Goal: Task Accomplishment & Management: Manage account settings

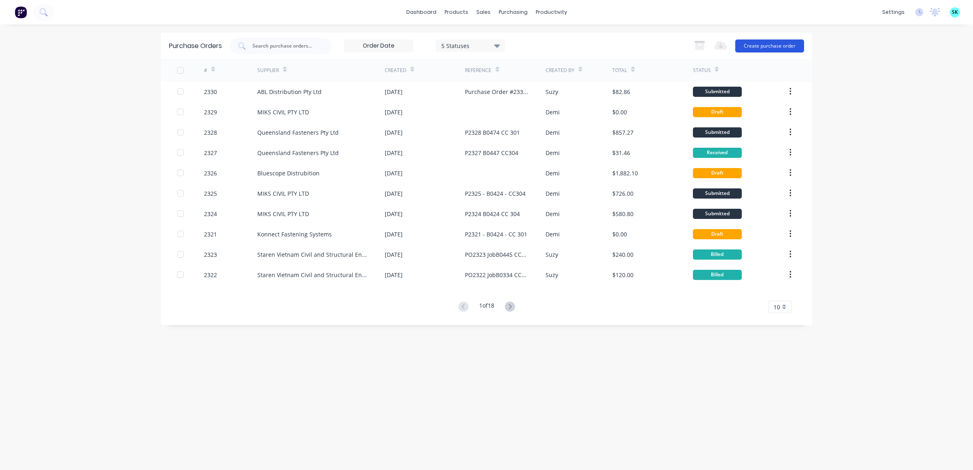
click at [757, 43] on button "Create purchase order" at bounding box center [770, 46] width 69 height 13
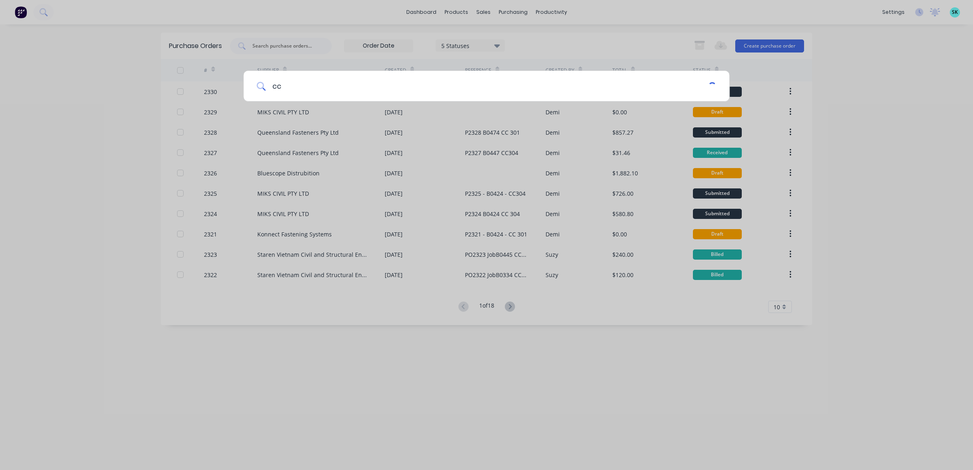
type input "c"
type input "a"
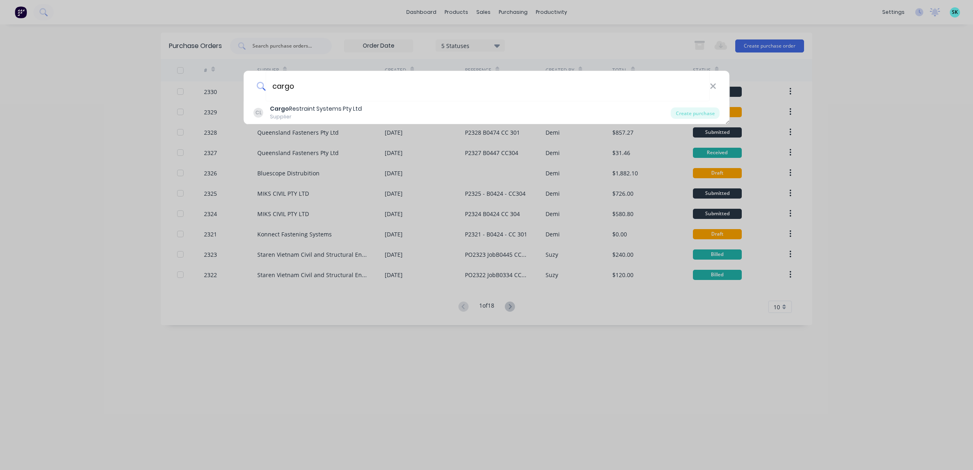
type input "cargo"
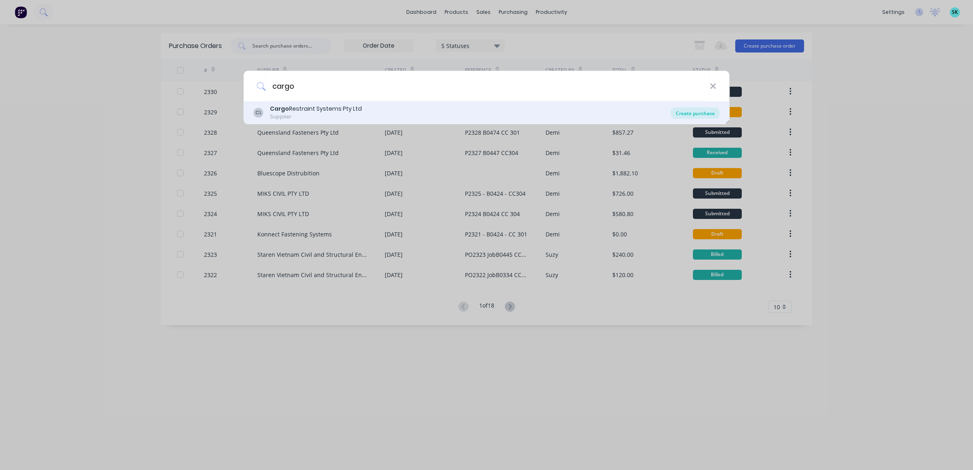
click at [683, 116] on div "Create purchase" at bounding box center [695, 113] width 49 height 11
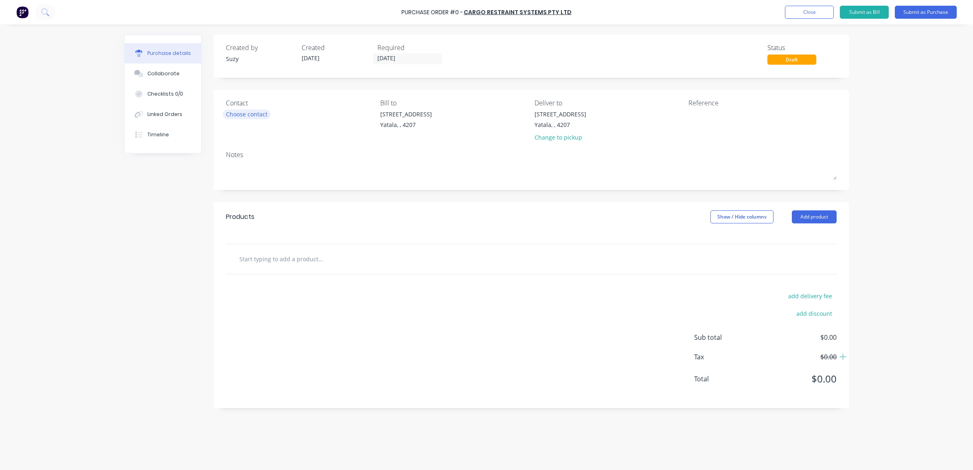
click at [235, 110] on div "Choose contact" at bounding box center [247, 114] width 42 height 9
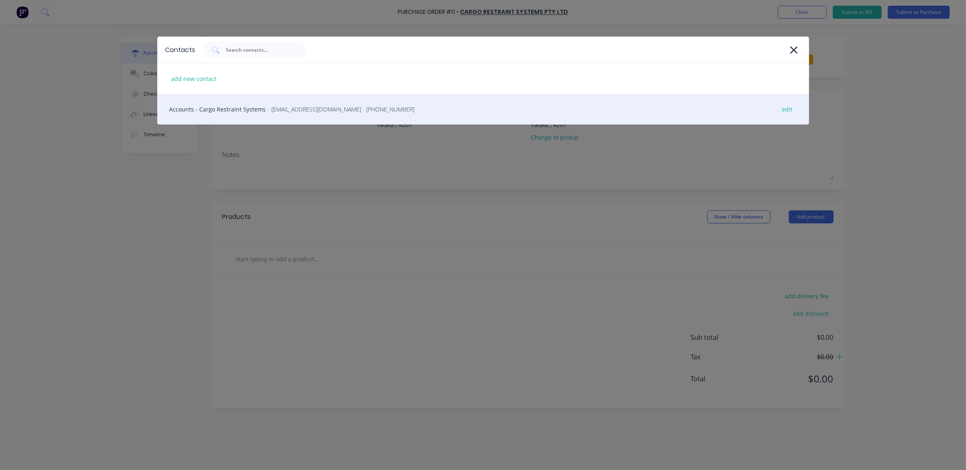
click at [241, 109] on div "Accounts - Cargo Restraint Systems - [EMAIL_ADDRESS][DOMAIN_NAME] - [PHONE_NUMB…" at bounding box center [483, 109] width 652 height 31
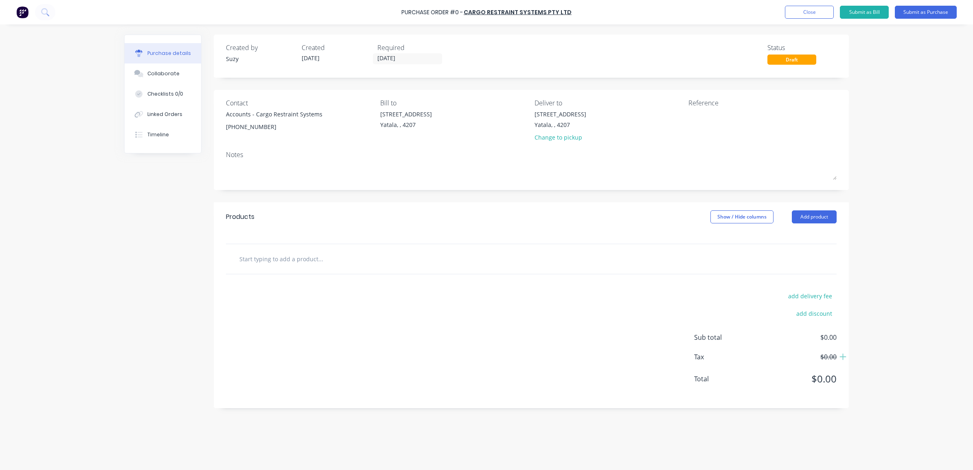
click at [275, 262] on input "text" at bounding box center [320, 259] width 163 height 16
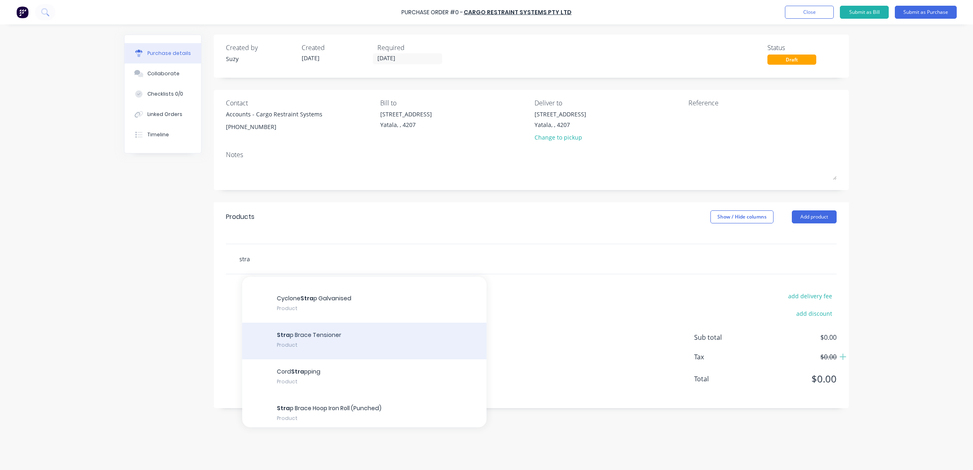
scroll to position [204, 0]
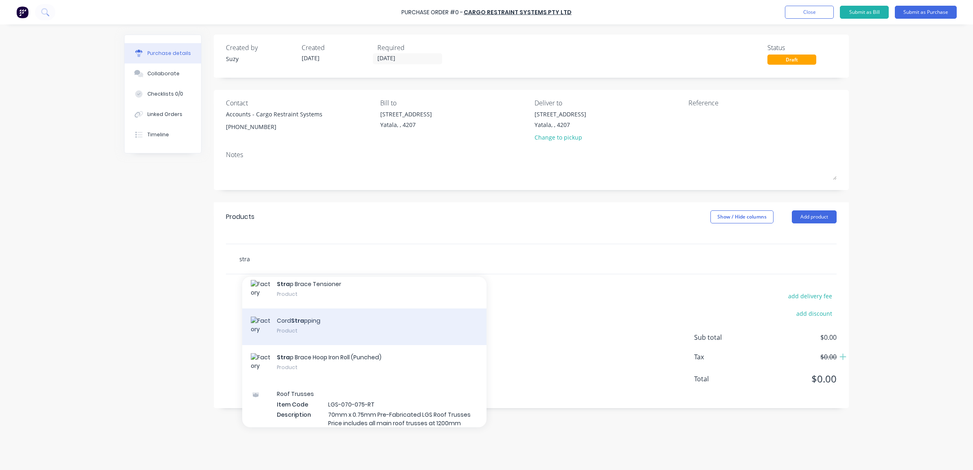
type input "stra"
click at [294, 328] on div "Cord Stra pping Product" at bounding box center [364, 327] width 244 height 37
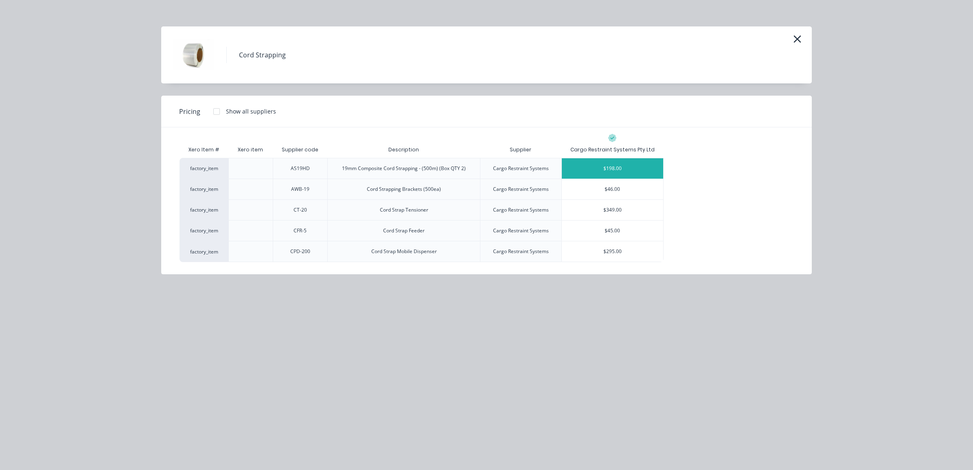
click at [635, 165] on div "$198.00" at bounding box center [613, 168] width 102 height 20
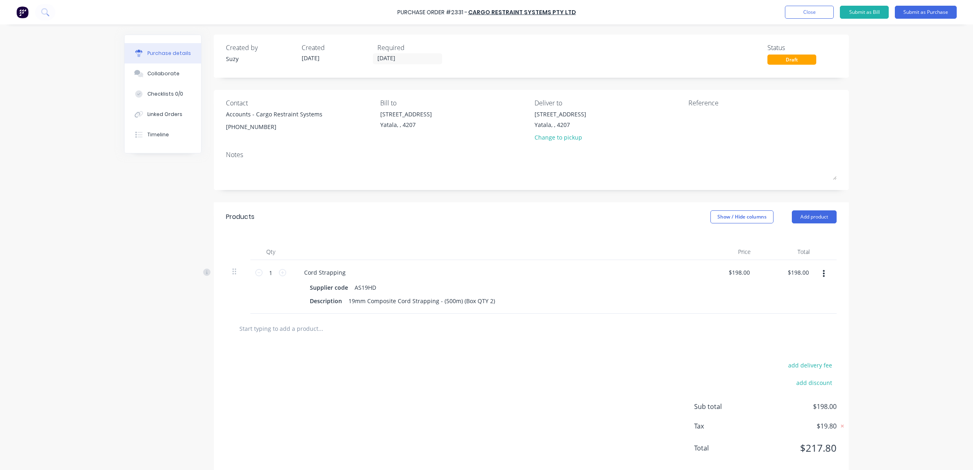
click at [304, 327] on input "text" at bounding box center [320, 329] width 163 height 16
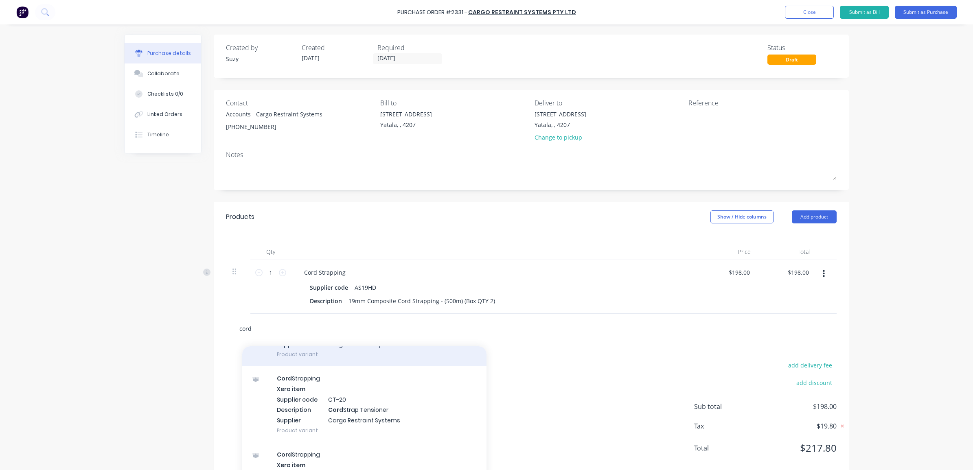
scroll to position [255, 0]
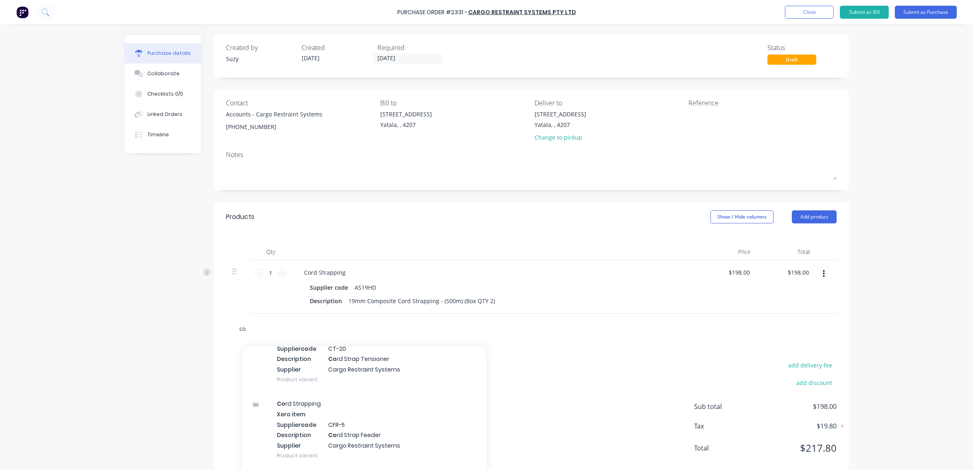
type input "c"
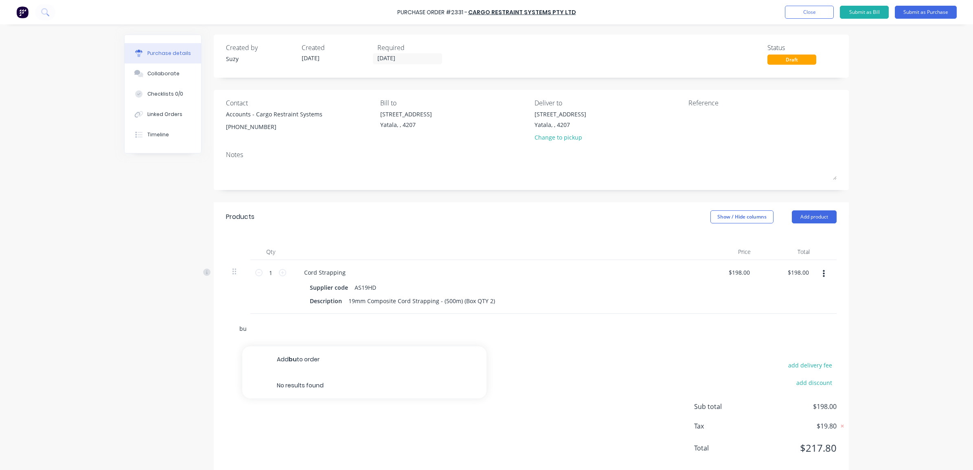
type input "b"
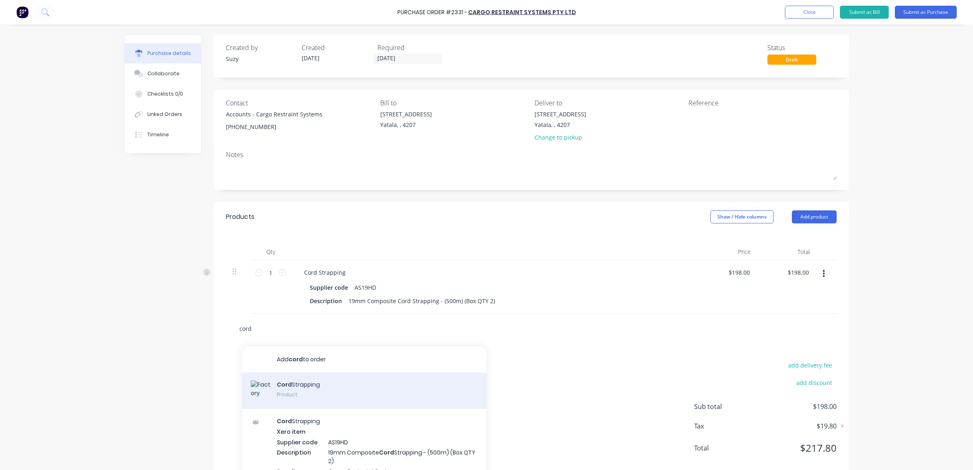
type input "cord"
click at [334, 387] on div "Cord Strapping Product" at bounding box center [364, 391] width 244 height 37
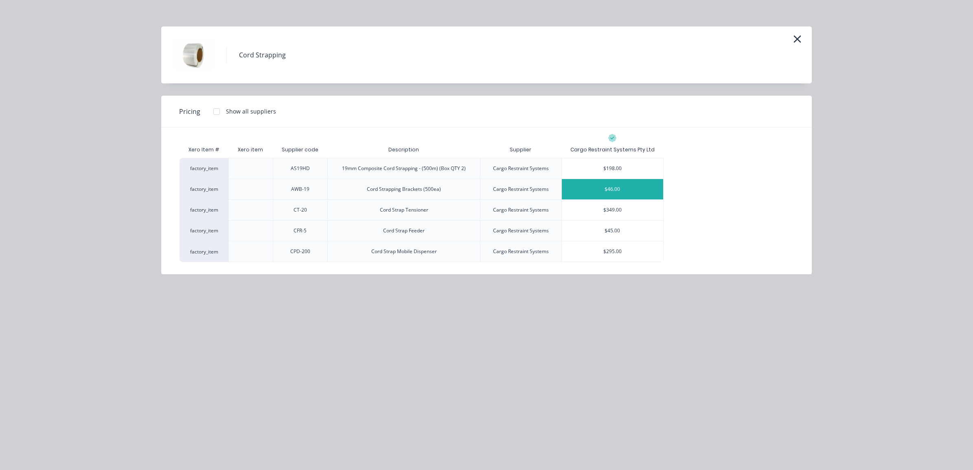
click at [616, 192] on div "$46.00" at bounding box center [613, 189] width 102 height 20
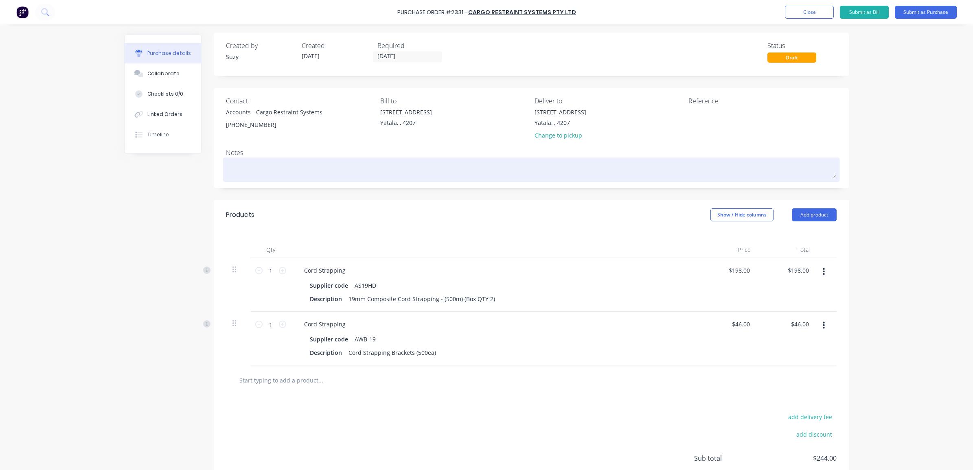
scroll to position [0, 0]
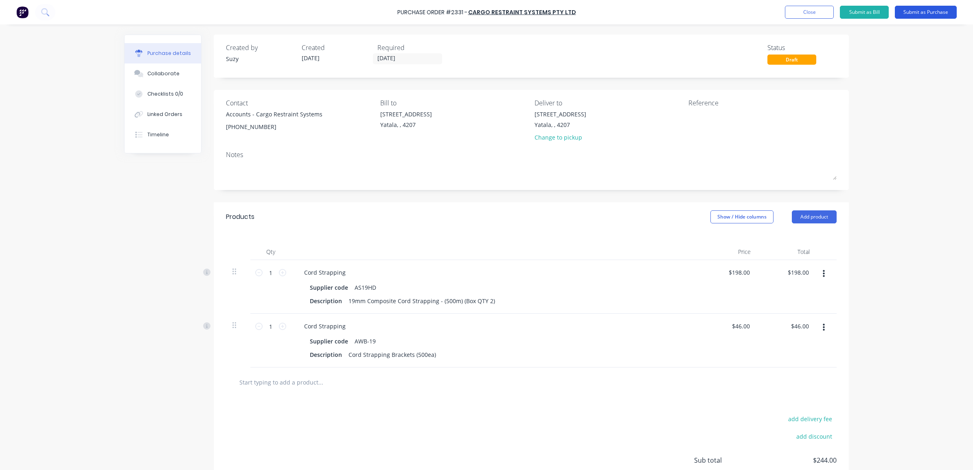
click at [919, 13] on button "Submit as Purchase" at bounding box center [926, 12] width 62 height 13
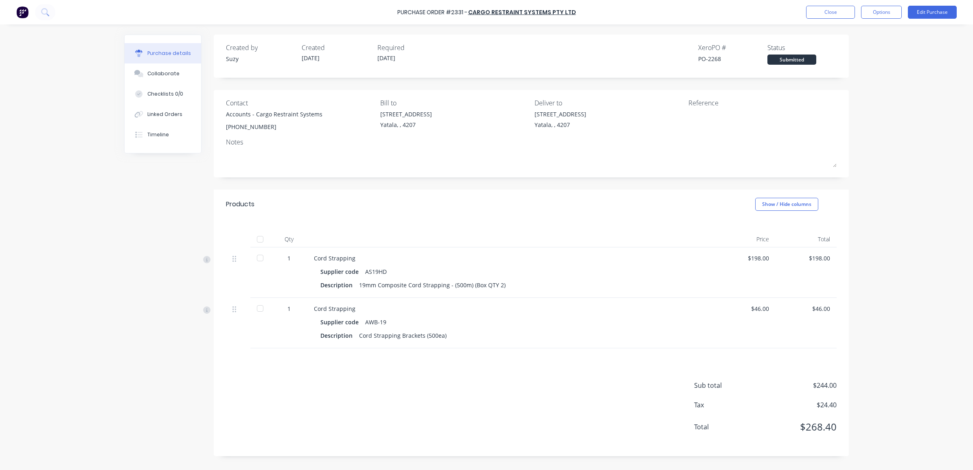
click at [919, 19] on div "Purchase Order #2331 - Cargo Restraint Systems Pty Ltd Close Options Edit Purch…" at bounding box center [486, 12] width 973 height 24
click at [920, 13] on button "Edit Purchase" at bounding box center [932, 12] width 49 height 13
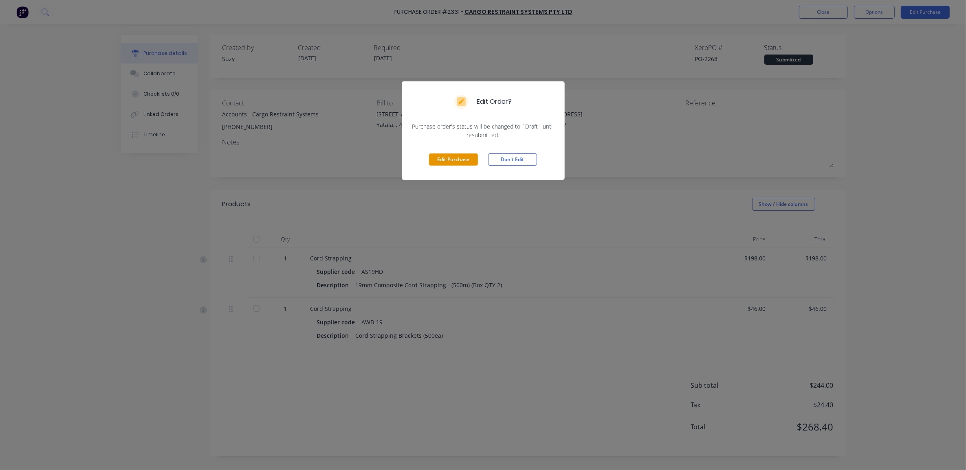
click at [443, 160] on button "Edit Purchase" at bounding box center [453, 160] width 49 height 12
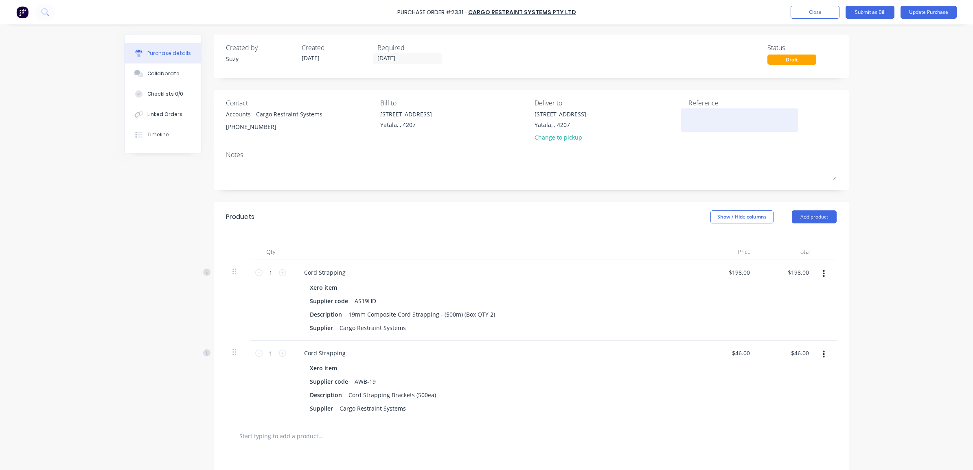
click at [701, 114] on textarea at bounding box center [740, 119] width 102 height 18
type textarea "Purchase Order # 2331 Job: Stock cc: 230"
type textarea "x"
type textarea "Purchase Order # 2331 Job: Stock cc: 230"
click at [931, 10] on button "Update Purchase" at bounding box center [929, 12] width 56 height 13
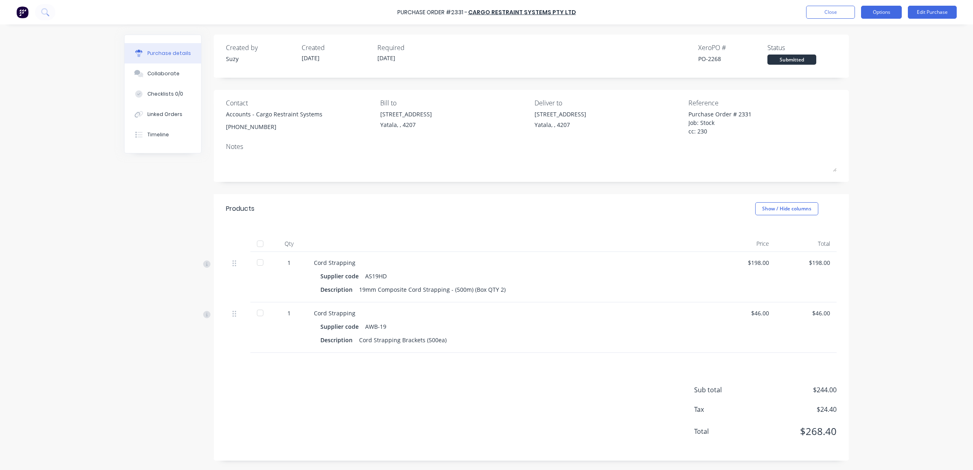
click at [883, 13] on button "Options" at bounding box center [881, 12] width 41 height 13
click at [871, 31] on div "Print / Email" at bounding box center [863, 33] width 63 height 12
click at [862, 45] on div "With pricing" at bounding box center [863, 50] width 63 height 12
type textarea "x"
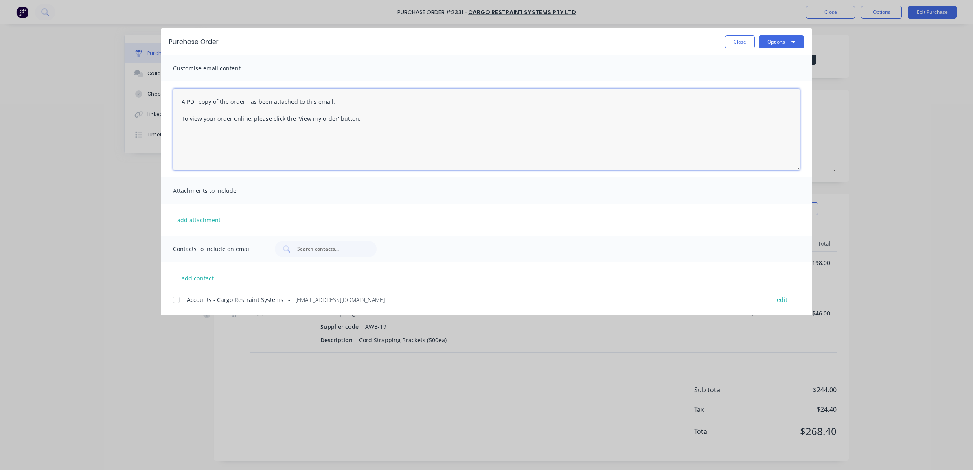
drag, startPoint x: 389, startPoint y: 129, endPoint x: 179, endPoint y: 98, distance: 212.4
click at [179, 98] on textarea "A PDF copy of the order has been attached to this email. To view your order onl…" at bounding box center [486, 129] width 627 height 81
type textarea "Good morning, Please find PO# 2331 attached for cord strapping and brackets. If…"
type textarea "x"
click at [229, 114] on textarea "Good morning, Please find PO# 2331 attached for cord strapping and brackets. If…" at bounding box center [486, 129] width 627 height 81
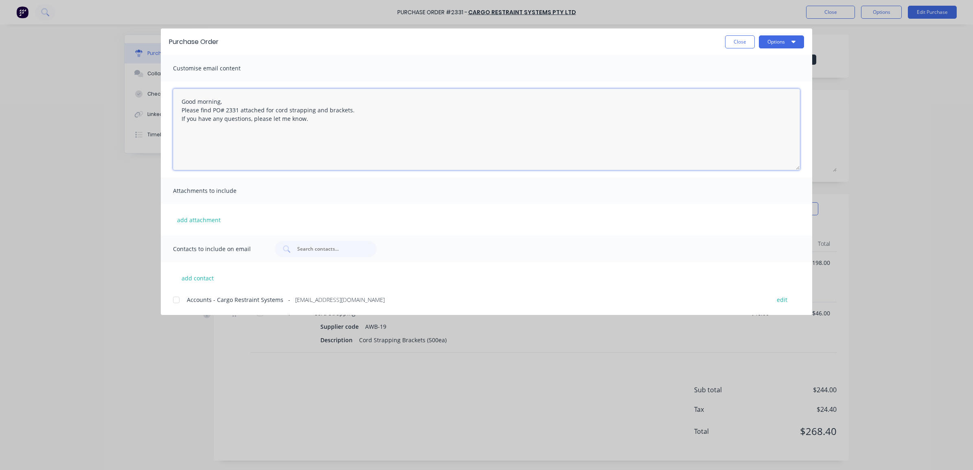
click at [330, 125] on textarea "Good morning, Please find PO# 2331 attached for cord strapping and brackets. If…" at bounding box center [486, 129] width 627 height 81
click at [178, 299] on div at bounding box center [176, 300] width 16 height 16
type textarea "Good morning, Please find PO# 2331 attached for cord strapping and brackets. If…"
click at [778, 43] on button "Options" at bounding box center [781, 41] width 45 height 13
click at [767, 91] on div "Email" at bounding box center [765, 95] width 63 height 12
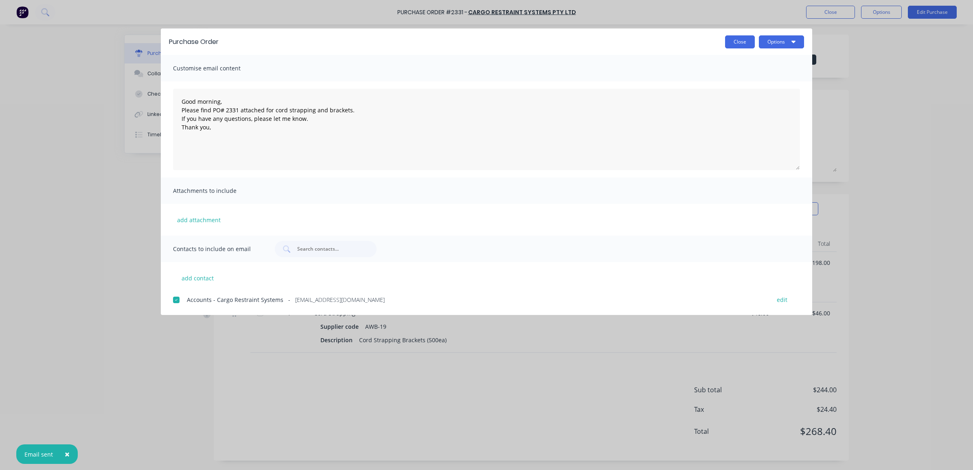
click at [732, 46] on button "Close" at bounding box center [740, 41] width 30 height 13
type textarea "x"
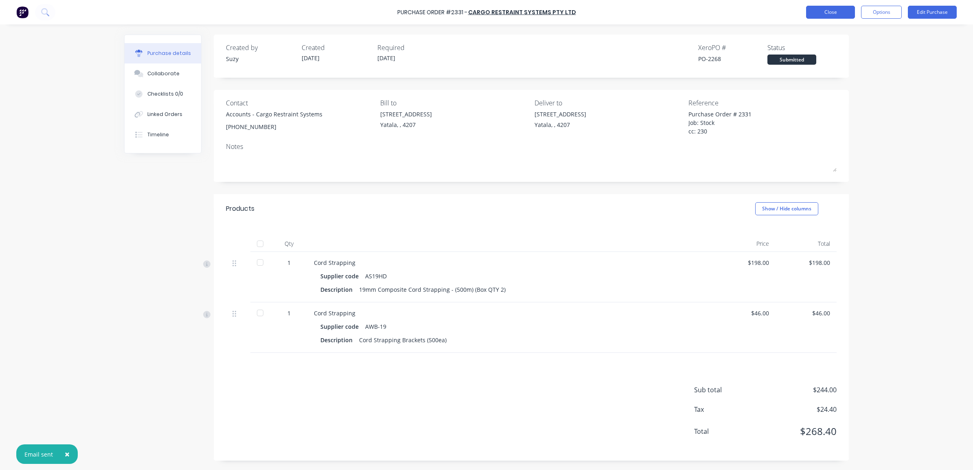
click at [807, 13] on button "Close" at bounding box center [830, 12] width 49 height 13
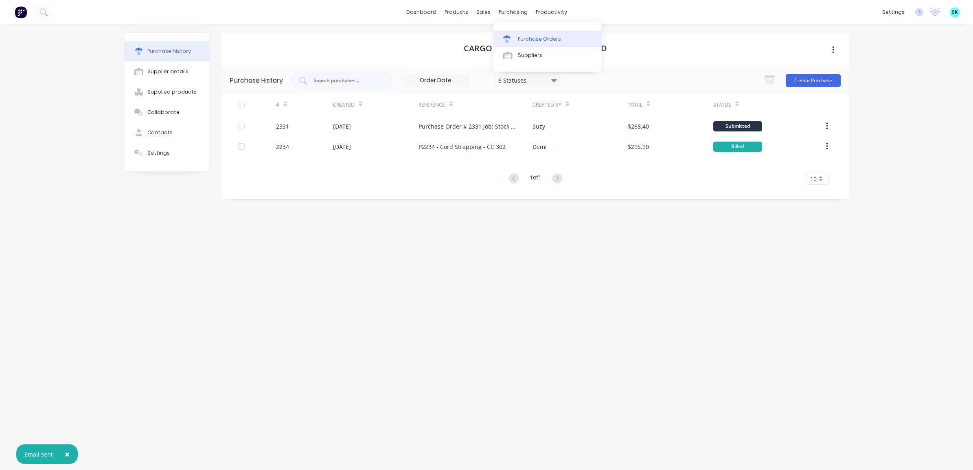
click at [517, 41] on link "Purchase Orders" at bounding box center [548, 39] width 108 height 16
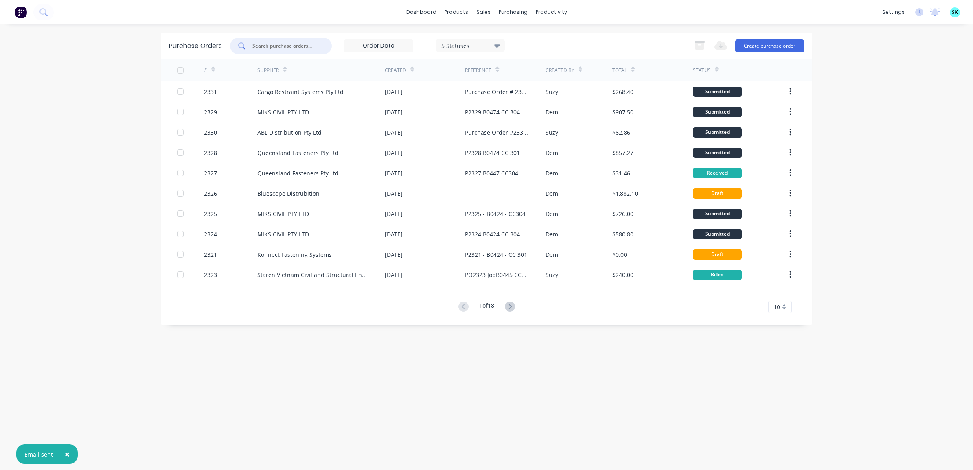
click at [285, 46] on input "text" at bounding box center [286, 46] width 68 height 8
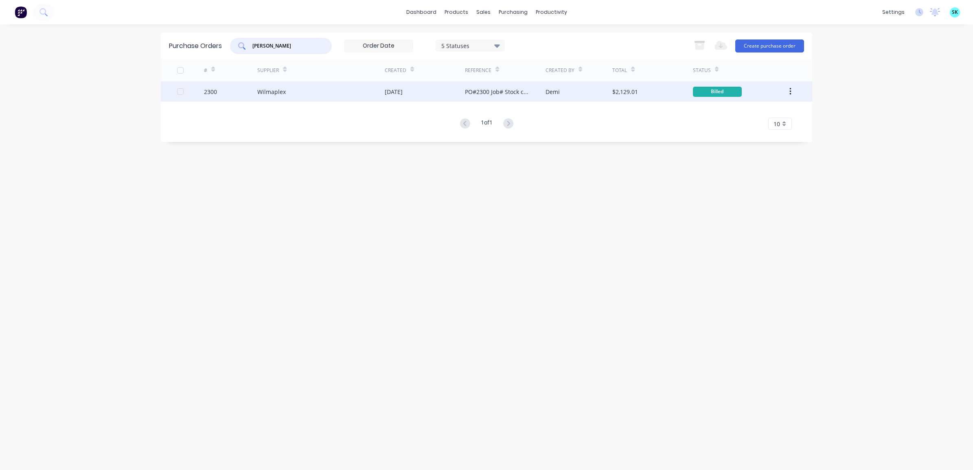
type input "[PERSON_NAME]"
click at [322, 96] on div "Wilmaplex" at bounding box center [320, 91] width 127 height 20
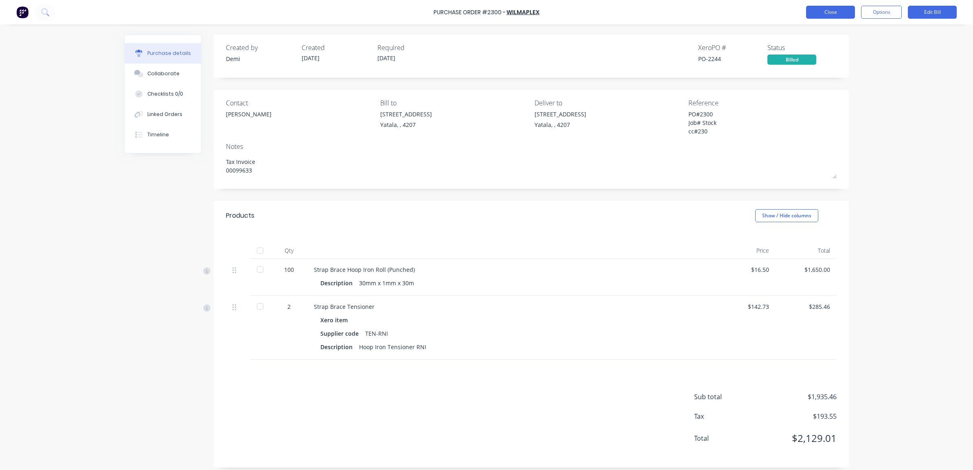
click at [821, 8] on button "Close" at bounding box center [830, 12] width 49 height 13
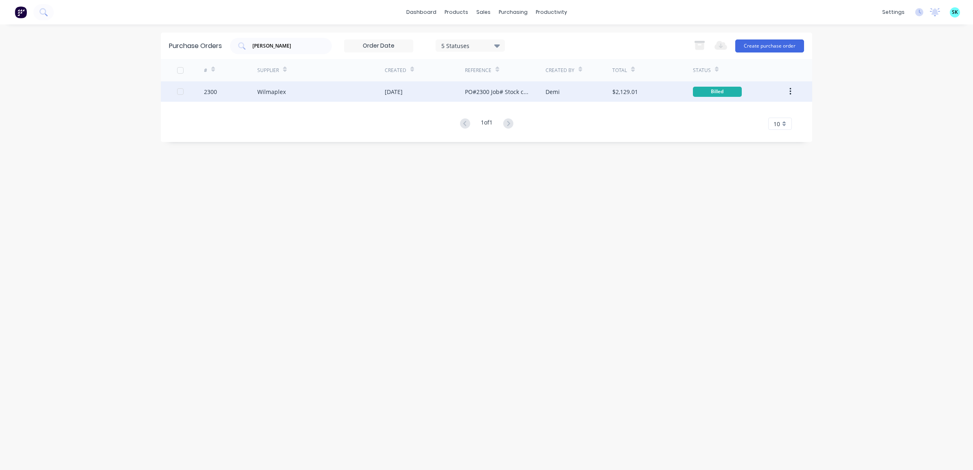
click at [288, 94] on div "Wilmaplex" at bounding box center [320, 91] width 127 height 20
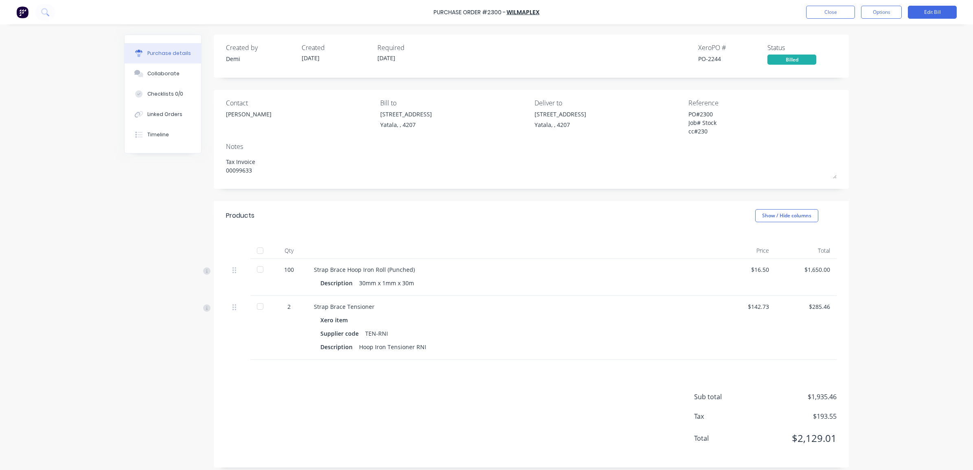
type textarea "x"
click at [817, 13] on button "Close" at bounding box center [830, 12] width 49 height 13
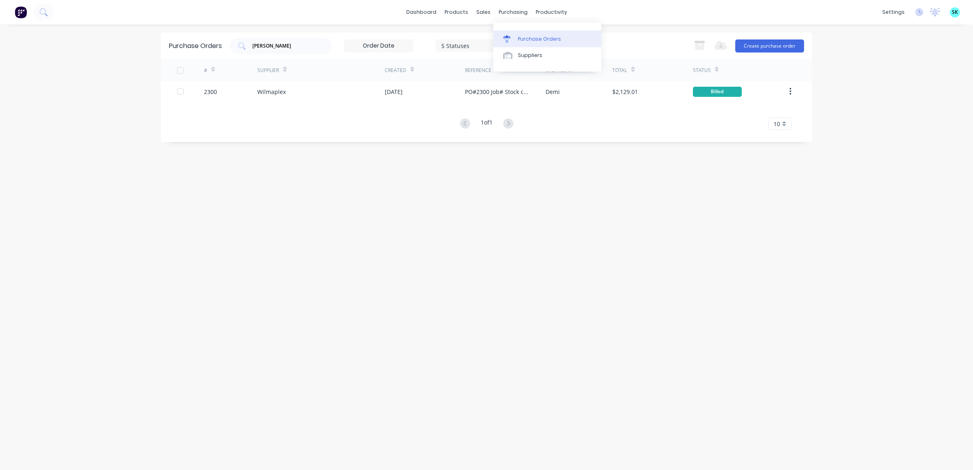
click at [522, 35] on link "Purchase Orders" at bounding box center [548, 39] width 108 height 16
click at [282, 49] on input "[PERSON_NAME]" at bounding box center [286, 46] width 68 height 8
type input "w"
